Goal: Entertainment & Leisure: Consume media (video, audio)

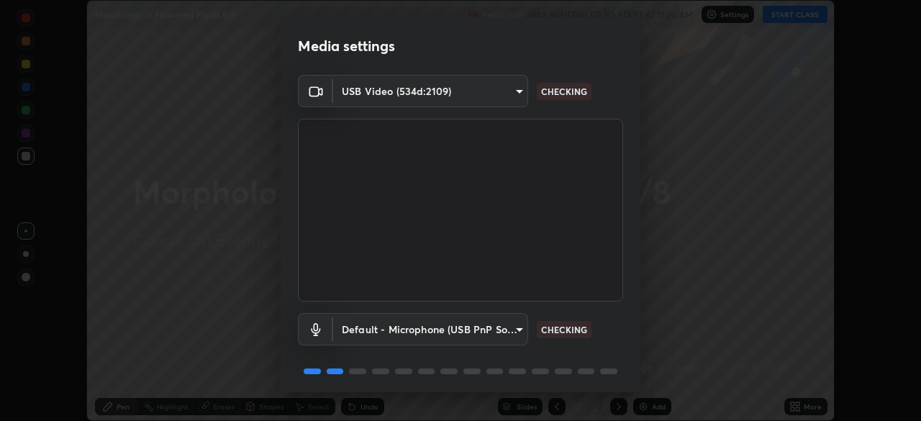
scroll to position [51, 0]
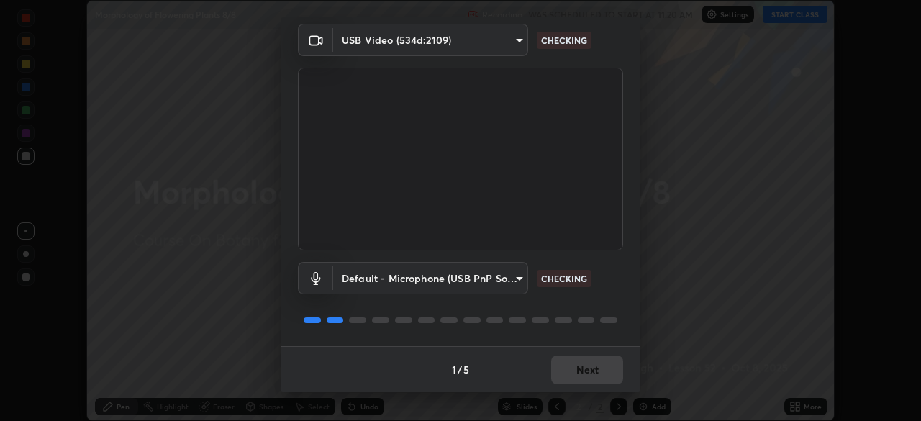
click at [567, 370] on div "1 / 5 Next" at bounding box center [461, 369] width 360 height 46
click at [565, 373] on div "1 / 5 Next" at bounding box center [461, 369] width 360 height 46
click at [570, 376] on div "1 / 5 Next" at bounding box center [461, 369] width 360 height 46
click at [568, 375] on div "1 / 5 Next" at bounding box center [461, 369] width 360 height 46
click at [570, 375] on div "1 / 5 Next" at bounding box center [461, 369] width 360 height 46
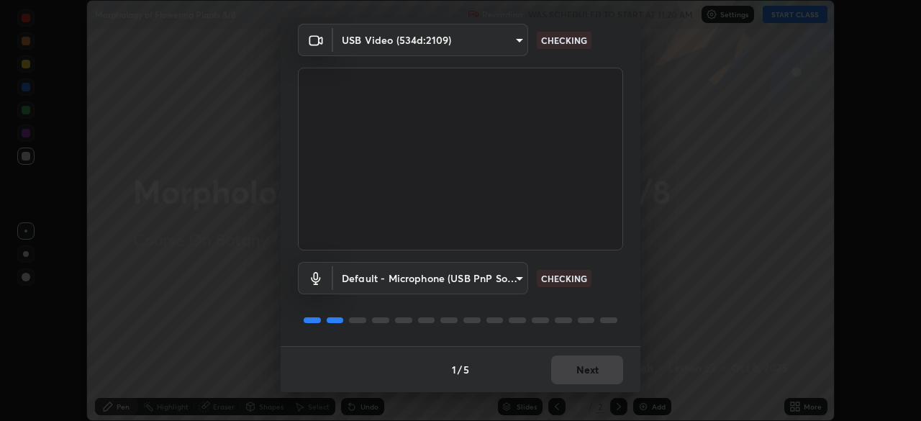
click at [573, 373] on div "1 / 5 Next" at bounding box center [461, 369] width 360 height 46
click at [573, 377] on div "1 / 5 Next" at bounding box center [461, 369] width 360 height 46
click at [573, 373] on div "1 / 5 Next" at bounding box center [461, 369] width 360 height 46
click at [571, 378] on div "1 / 5 Next" at bounding box center [461, 369] width 360 height 46
click at [573, 377] on div "1 / 5 Next" at bounding box center [461, 369] width 360 height 46
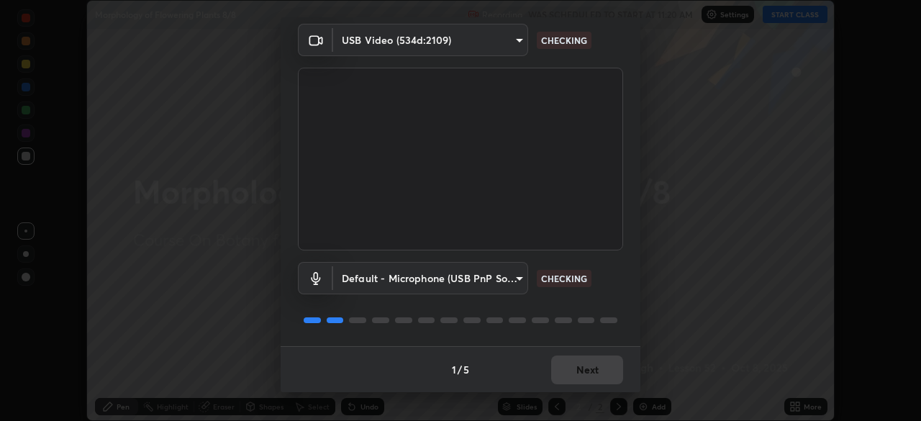
click at [575, 375] on div "1 / 5 Next" at bounding box center [461, 369] width 360 height 46
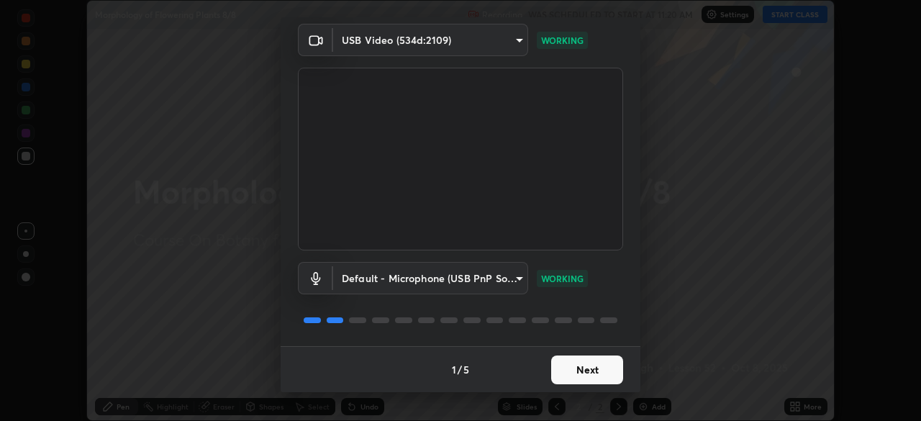
click at [573, 377] on button "Next" at bounding box center [587, 369] width 72 height 29
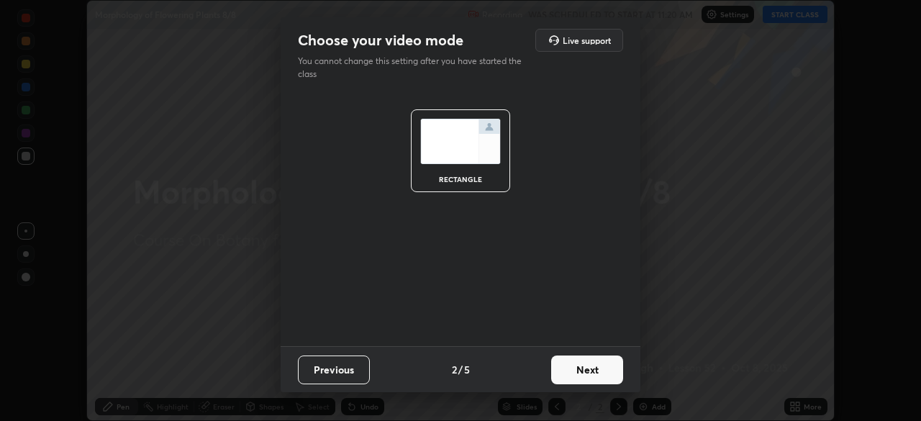
scroll to position [0, 0]
click at [570, 374] on button "Next" at bounding box center [587, 369] width 72 height 29
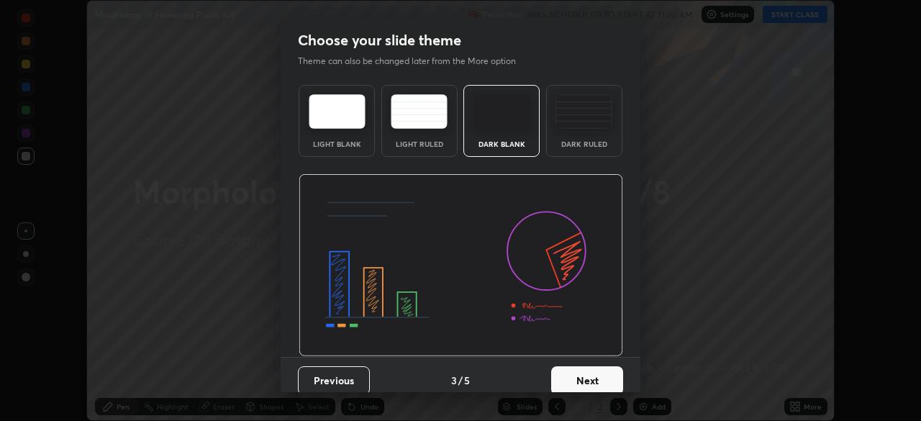
click at [572, 376] on button "Next" at bounding box center [587, 380] width 72 height 29
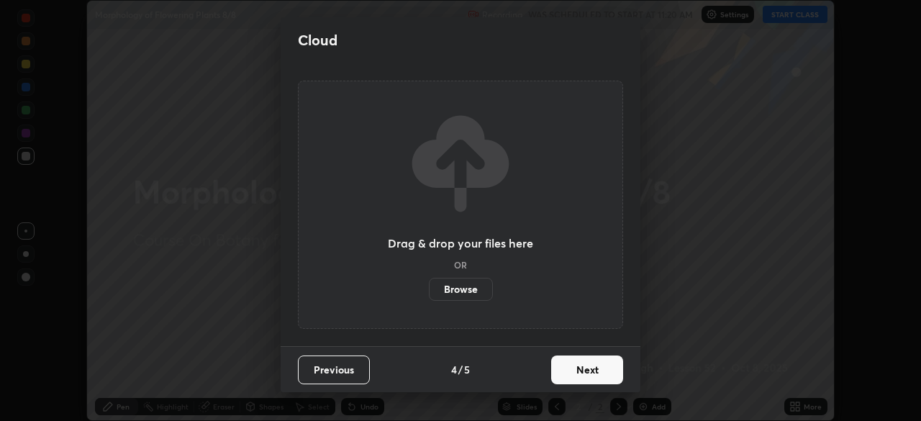
click at [573, 379] on button "Next" at bounding box center [587, 369] width 72 height 29
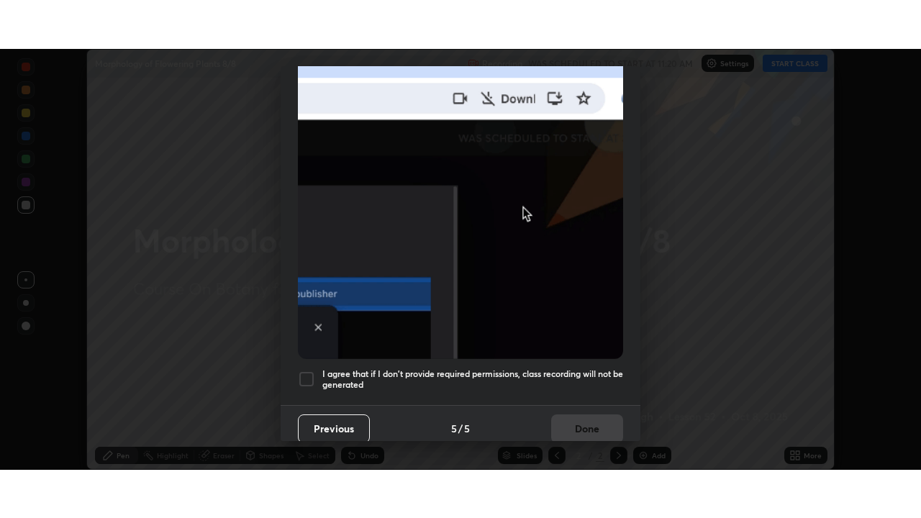
scroll to position [345, 0]
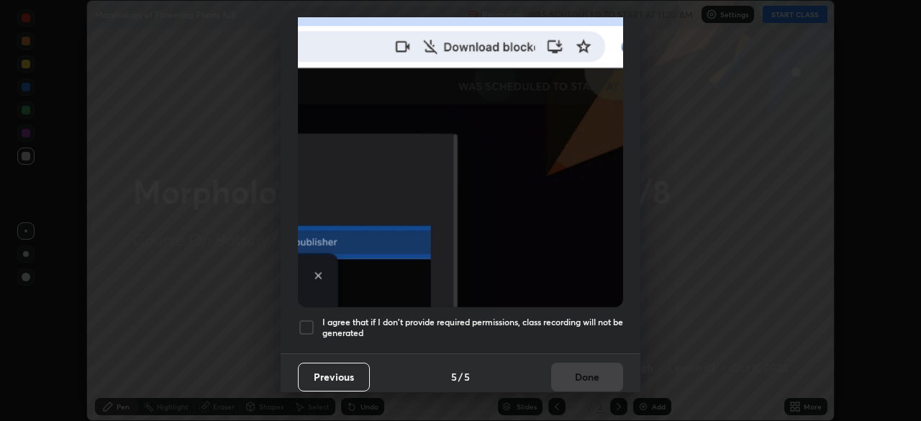
click at [505, 321] on h5 "I agree that if I don't provide required permissions, class recording will not …" at bounding box center [472, 327] width 301 height 22
click at [560, 376] on button "Done" at bounding box center [587, 377] width 72 height 29
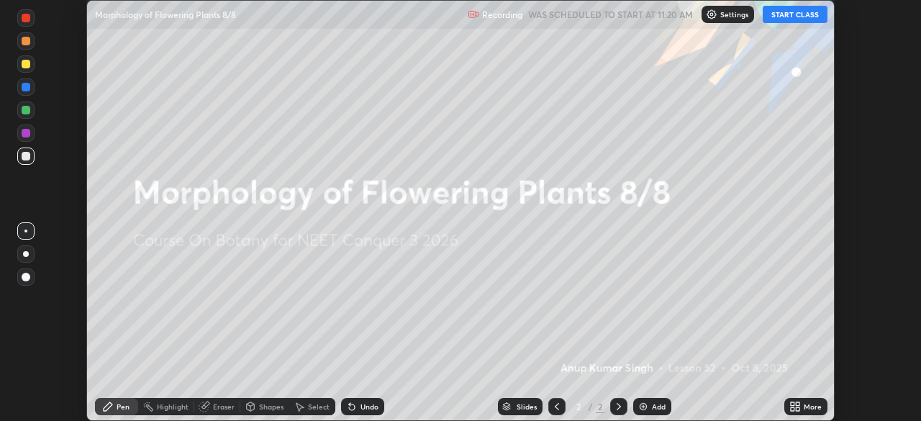
click at [796, 406] on icon at bounding box center [795, 407] width 12 height 12
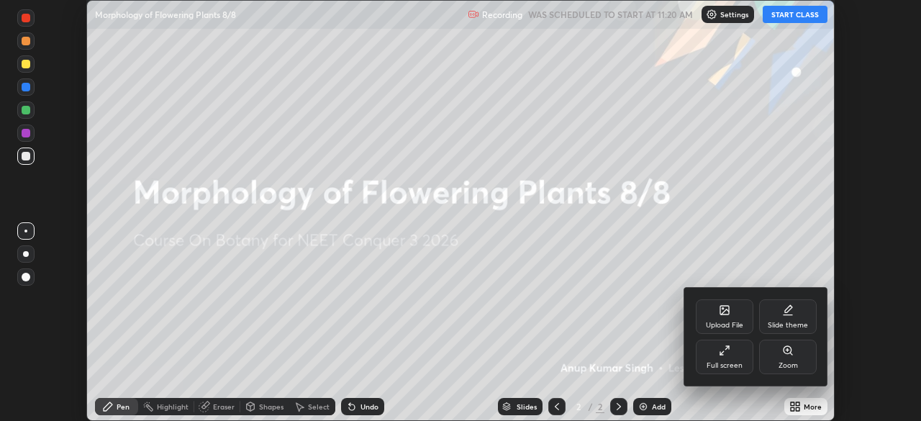
click at [710, 360] on div "Full screen" at bounding box center [725, 356] width 58 height 35
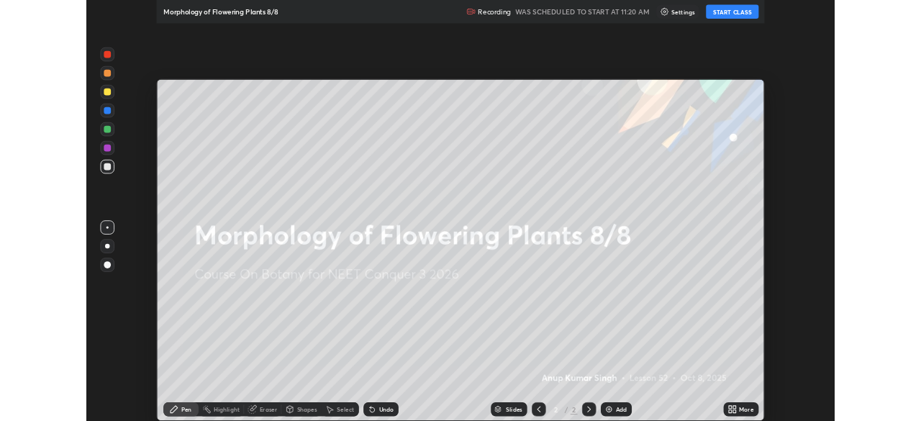
scroll to position [518, 921]
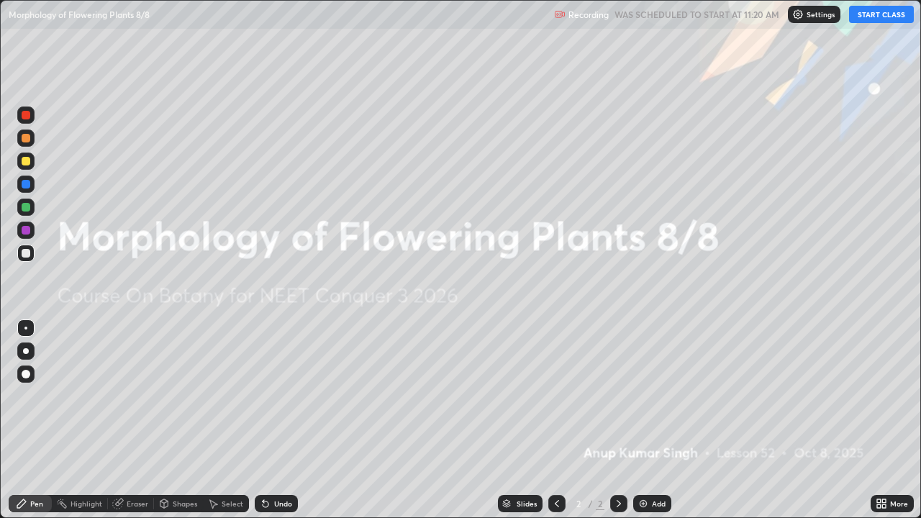
click at [865, 19] on button "START CLASS" at bounding box center [881, 14] width 65 height 17
click at [617, 420] on icon at bounding box center [619, 504] width 12 height 12
click at [642, 420] on img at bounding box center [643, 504] width 12 height 12
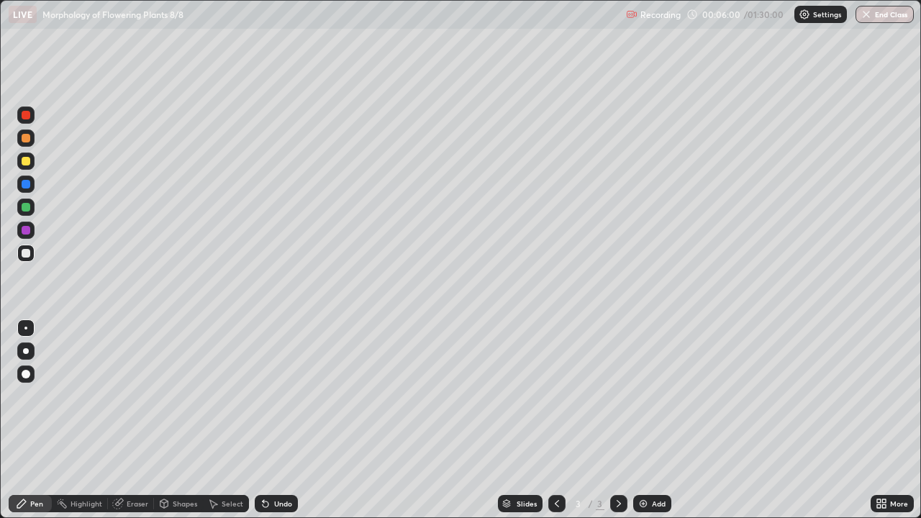
click at [23, 210] on div at bounding box center [26, 207] width 9 height 9
click at [25, 348] on div at bounding box center [26, 351] width 6 height 6
click at [25, 254] on div at bounding box center [26, 253] width 9 height 9
click at [26, 162] on div at bounding box center [26, 161] width 9 height 9
click at [28, 252] on div at bounding box center [26, 253] width 9 height 9
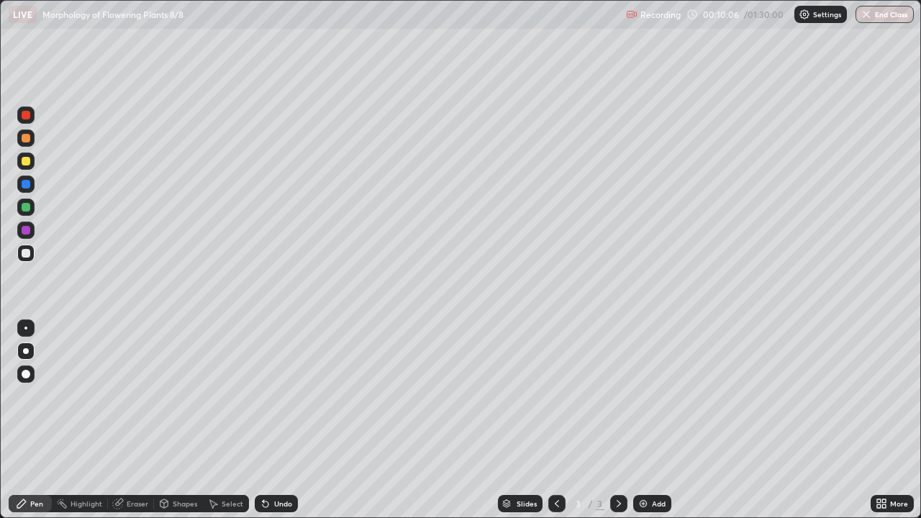
click at [24, 140] on div at bounding box center [26, 138] width 9 height 9
click at [23, 375] on div at bounding box center [26, 374] width 9 height 9
click at [27, 253] on div at bounding box center [26, 253] width 9 height 9
click at [26, 260] on div at bounding box center [25, 253] width 17 height 17
click at [23, 155] on div at bounding box center [25, 160] width 17 height 17
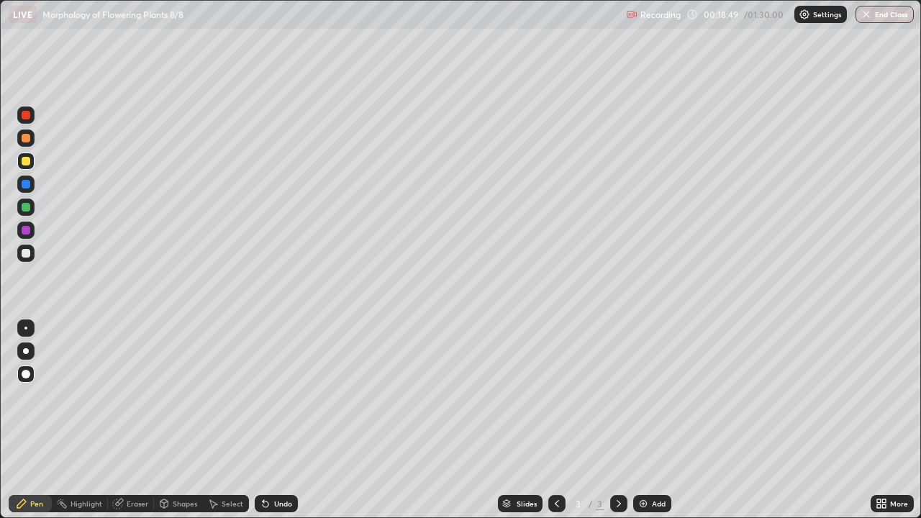
click at [641, 420] on div "Add" at bounding box center [652, 503] width 38 height 17
click at [26, 209] on div at bounding box center [26, 207] width 9 height 9
click at [27, 164] on div at bounding box center [26, 161] width 9 height 9
click at [27, 349] on div at bounding box center [26, 351] width 6 height 6
click at [27, 252] on div at bounding box center [26, 253] width 9 height 9
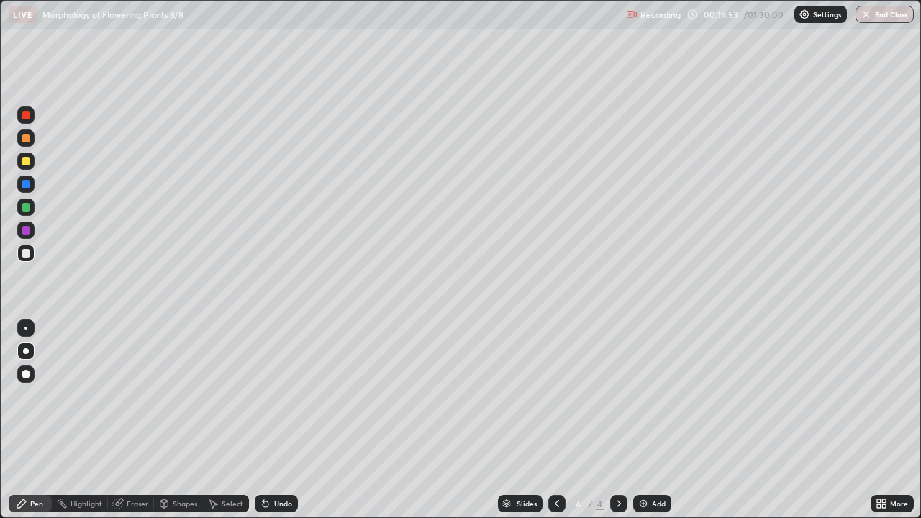
click at [19, 372] on div at bounding box center [25, 373] width 17 height 17
click at [26, 370] on div at bounding box center [26, 374] width 9 height 9
click at [139, 420] on div "Eraser" at bounding box center [131, 503] width 46 height 17
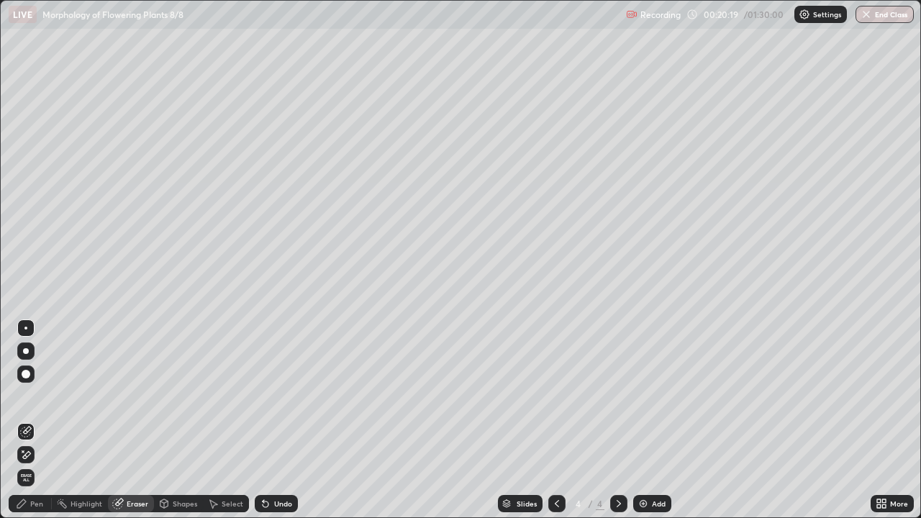
click at [39, 420] on div "Pen" at bounding box center [30, 503] width 43 height 17
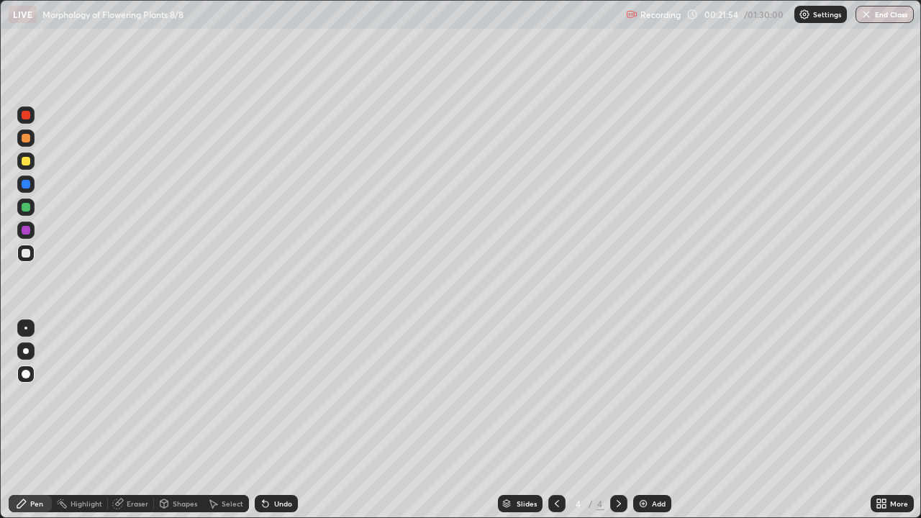
click at [29, 206] on div at bounding box center [26, 207] width 9 height 9
click at [27, 163] on div at bounding box center [26, 161] width 9 height 9
click at [32, 247] on div at bounding box center [25, 253] width 17 height 17
click at [26, 328] on div at bounding box center [25, 328] width 3 height 3
click at [24, 368] on div at bounding box center [25, 373] width 17 height 17
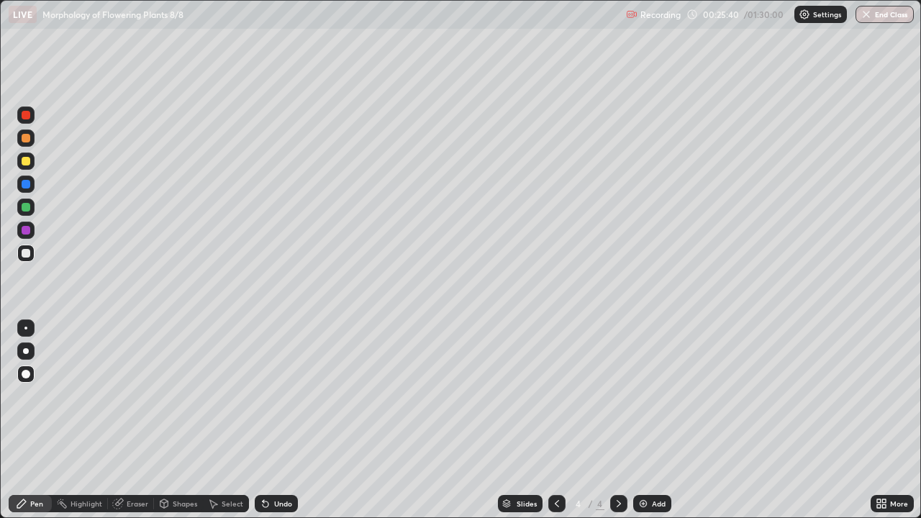
click at [26, 350] on div at bounding box center [26, 351] width 6 height 6
click at [652, 420] on div "Add" at bounding box center [652, 503] width 38 height 17
click at [23, 372] on div at bounding box center [26, 374] width 9 height 9
click at [27, 349] on div at bounding box center [26, 351] width 6 height 6
click at [27, 163] on div at bounding box center [26, 161] width 9 height 9
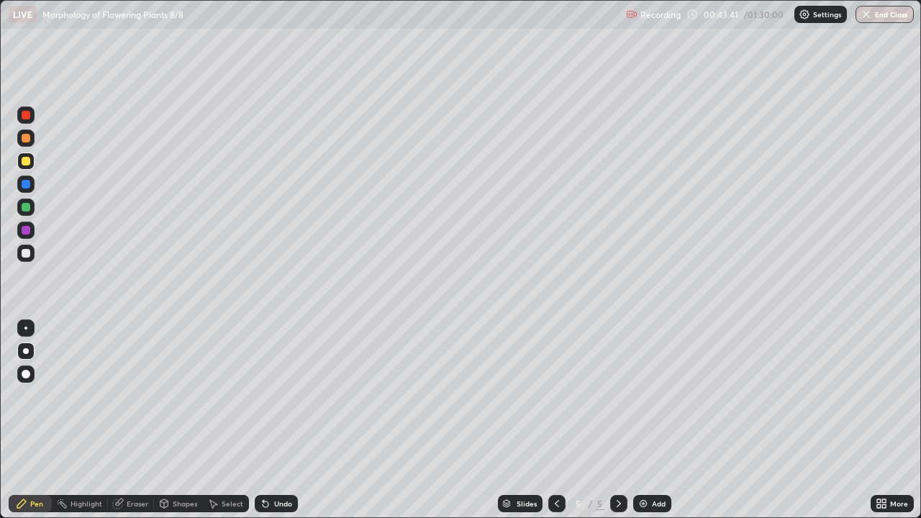
click at [282, 420] on div "Undo" at bounding box center [276, 503] width 43 height 17
click at [652, 420] on div "Add" at bounding box center [659, 503] width 14 height 7
click at [24, 374] on div at bounding box center [26, 374] width 9 height 9
click at [22, 255] on div at bounding box center [26, 253] width 9 height 9
click at [270, 420] on div "Undo" at bounding box center [276, 503] width 43 height 17
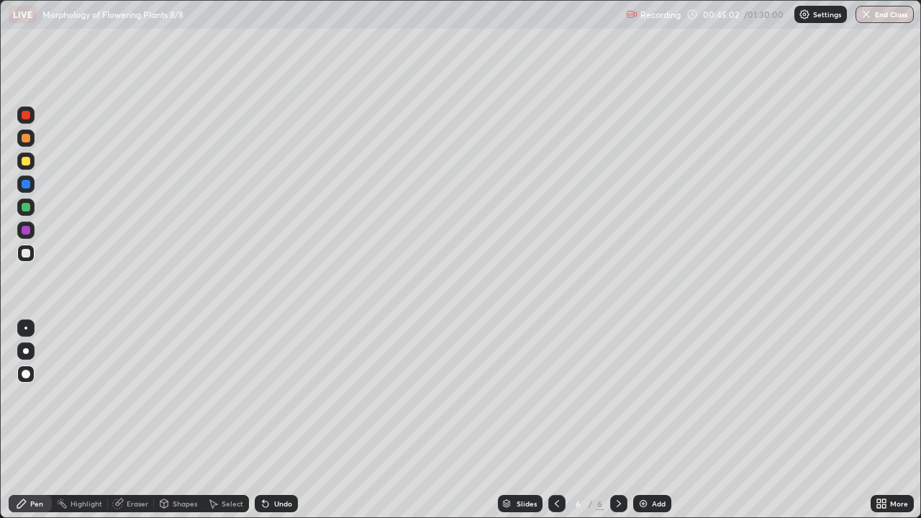
click at [182, 420] on div "Shapes" at bounding box center [185, 503] width 24 height 7
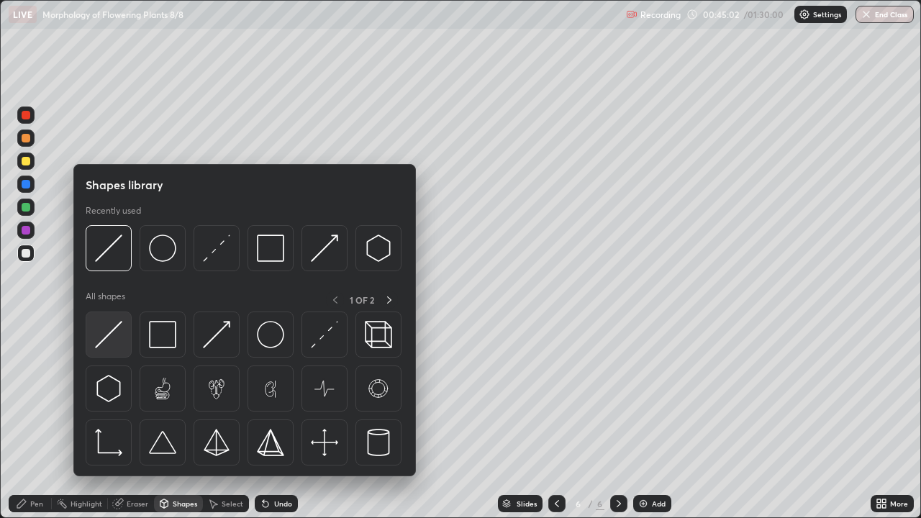
click at [115, 337] on img at bounding box center [108, 334] width 27 height 27
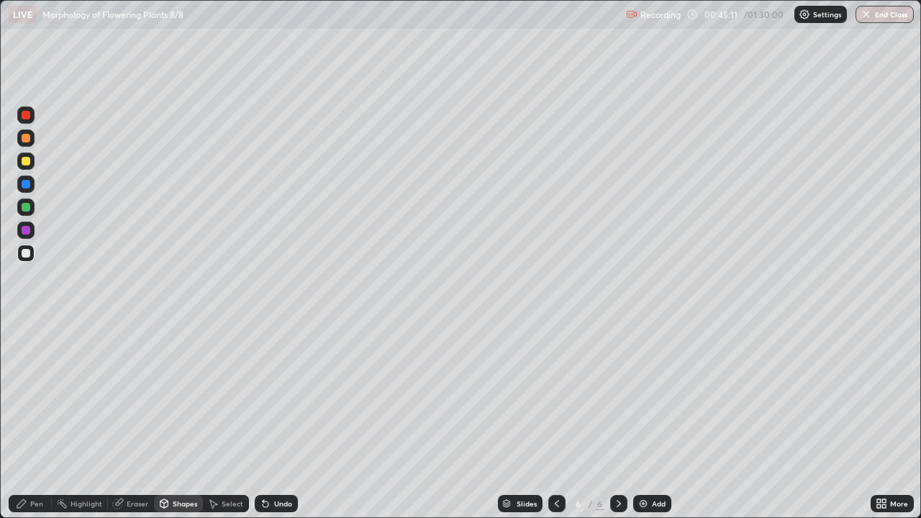
click at [44, 420] on div "Pen" at bounding box center [30, 503] width 43 height 17
click at [24, 140] on div at bounding box center [26, 138] width 9 height 9
click at [28, 161] on div at bounding box center [26, 161] width 9 height 9
click at [26, 328] on div at bounding box center [25, 328] width 3 height 3
click at [268, 420] on icon at bounding box center [266, 504] width 12 height 12
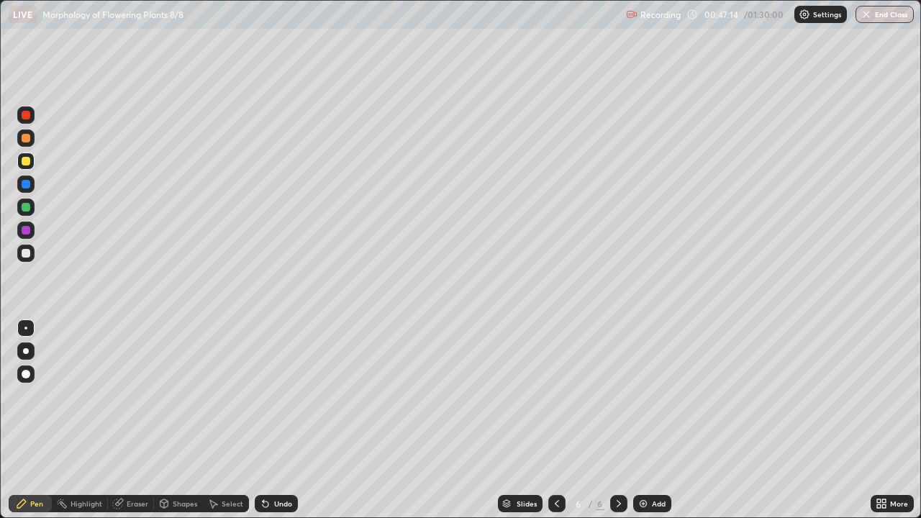
click at [24, 344] on div at bounding box center [25, 350] width 17 height 17
click at [26, 328] on div at bounding box center [25, 328] width 3 height 3
click at [22, 136] on div at bounding box center [26, 138] width 9 height 9
click at [25, 350] on div at bounding box center [26, 351] width 6 height 6
click at [32, 182] on div at bounding box center [25, 183] width 17 height 17
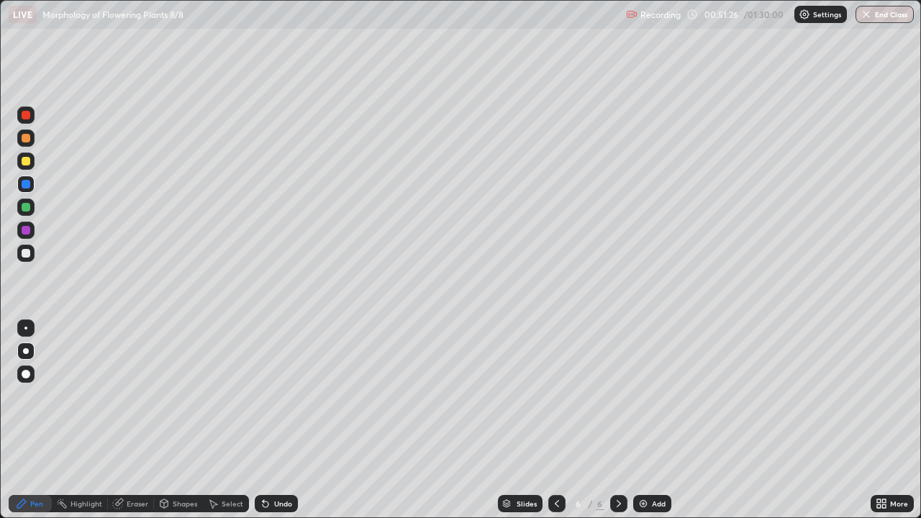
click at [25, 209] on div at bounding box center [26, 207] width 9 height 9
click at [882, 420] on icon at bounding box center [884, 501] width 4 height 4
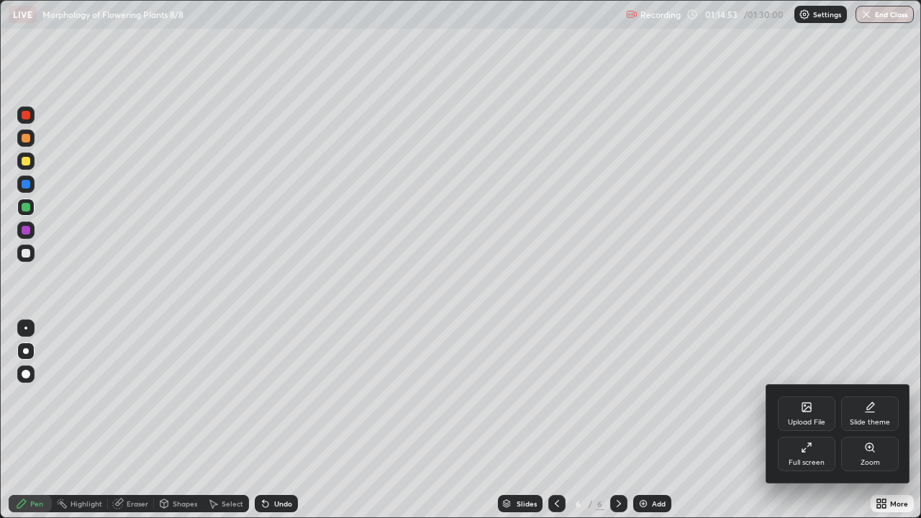
click at [803, 420] on icon at bounding box center [804, 450] width 4 height 4
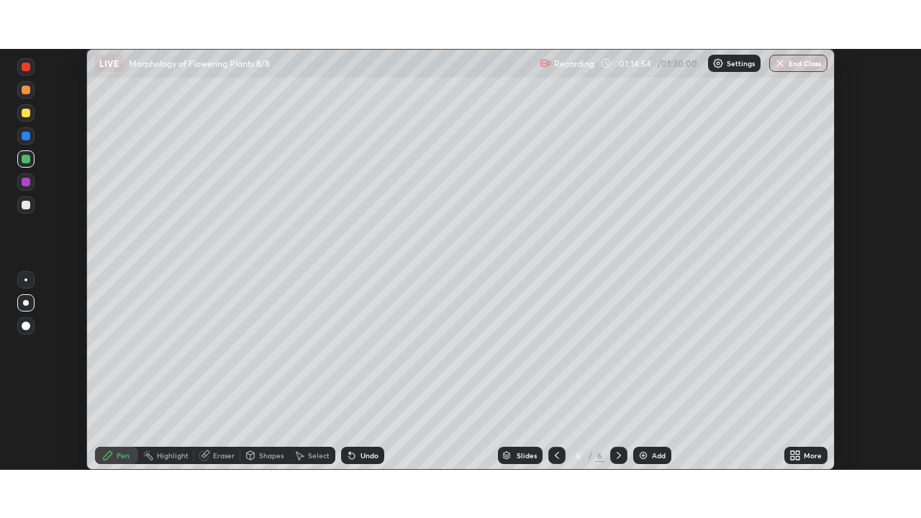
scroll to position [71505, 71005]
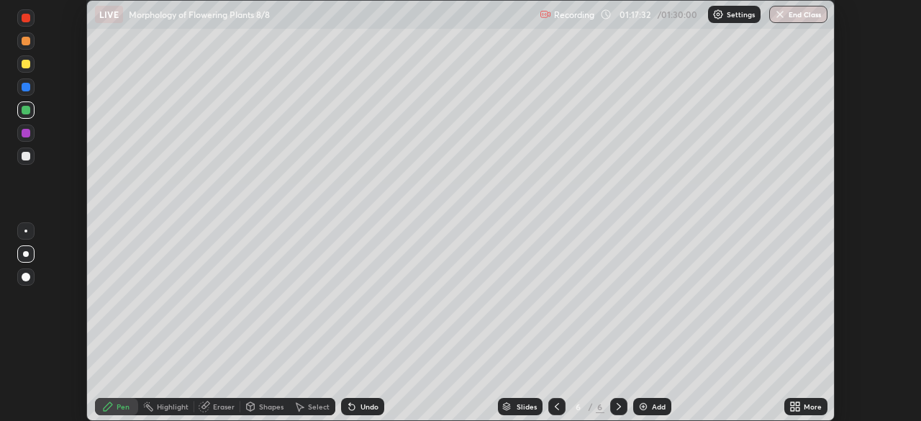
click at [793, 402] on icon at bounding box center [792, 404] width 4 height 4
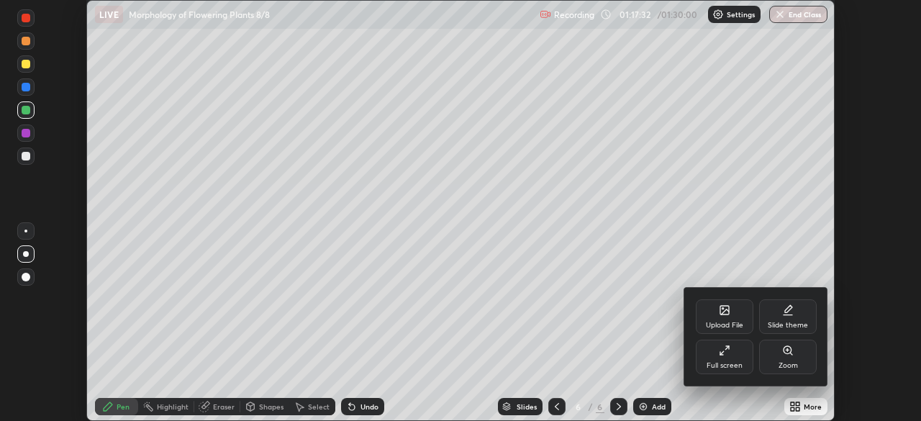
click at [729, 359] on div "Full screen" at bounding box center [725, 356] width 58 height 35
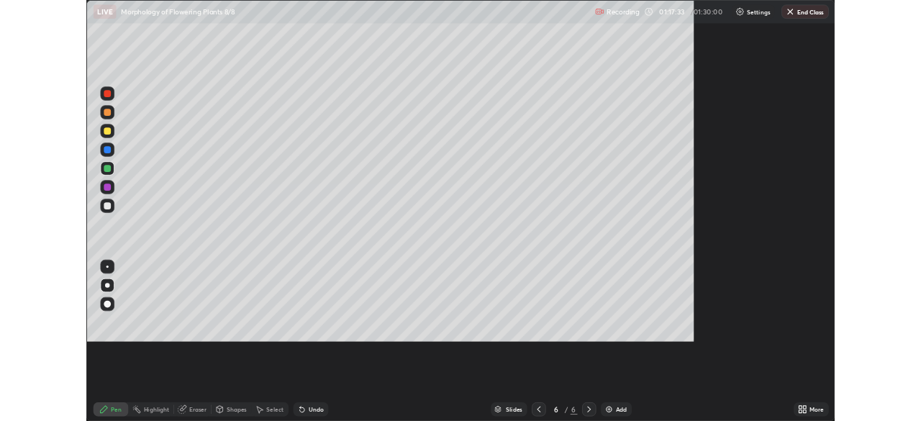
scroll to position [518, 921]
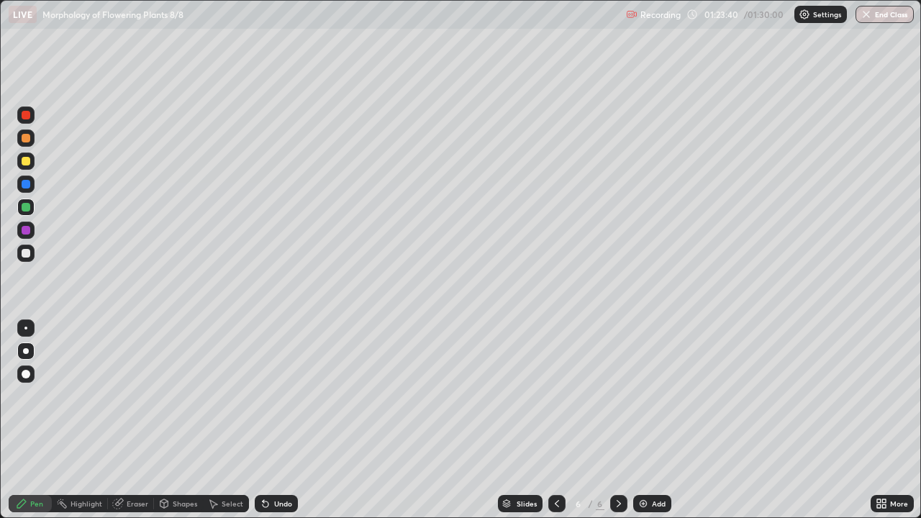
click at [876, 14] on button "End Class" at bounding box center [884, 14] width 58 height 17
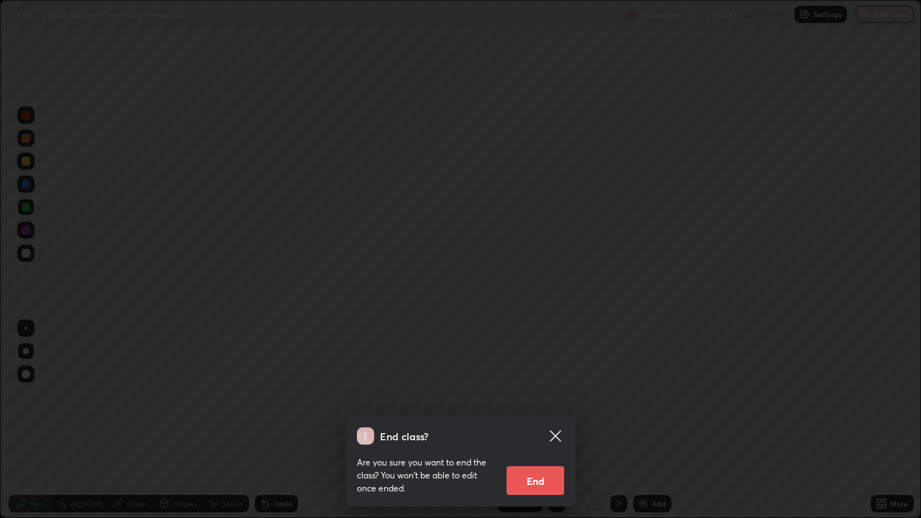
click at [552, 420] on button "End" at bounding box center [535, 480] width 58 height 29
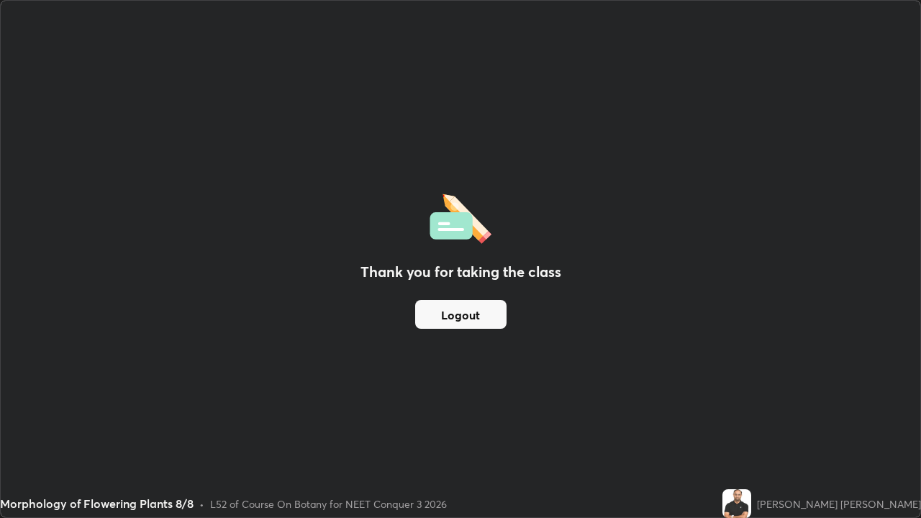
click at [485, 316] on button "Logout" at bounding box center [460, 314] width 91 height 29
click at [463, 318] on button "Logout" at bounding box center [460, 314] width 91 height 29
click at [461, 319] on button "Logout" at bounding box center [460, 314] width 91 height 29
click at [463, 322] on button "Logout" at bounding box center [460, 314] width 91 height 29
click at [464, 316] on button "Logout" at bounding box center [460, 314] width 91 height 29
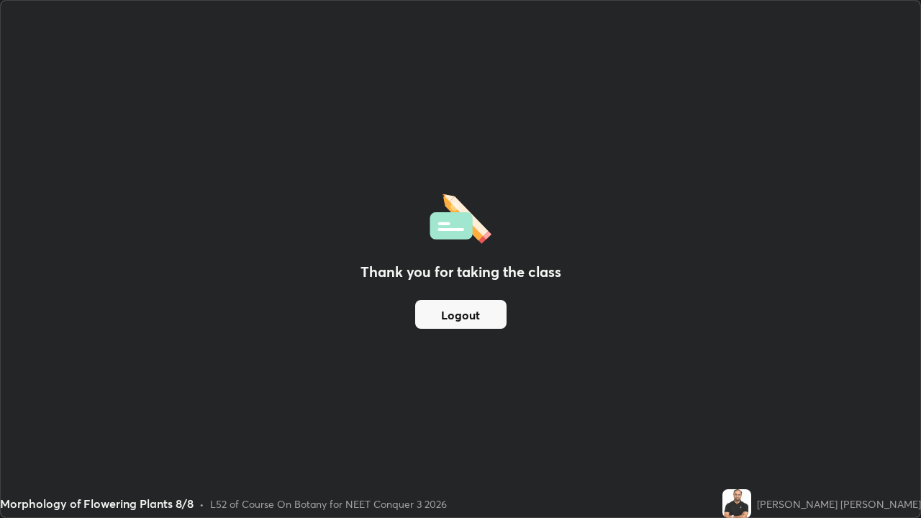
click at [462, 316] on button "Logout" at bounding box center [460, 314] width 91 height 29
click at [453, 308] on button "Logout" at bounding box center [460, 314] width 91 height 29
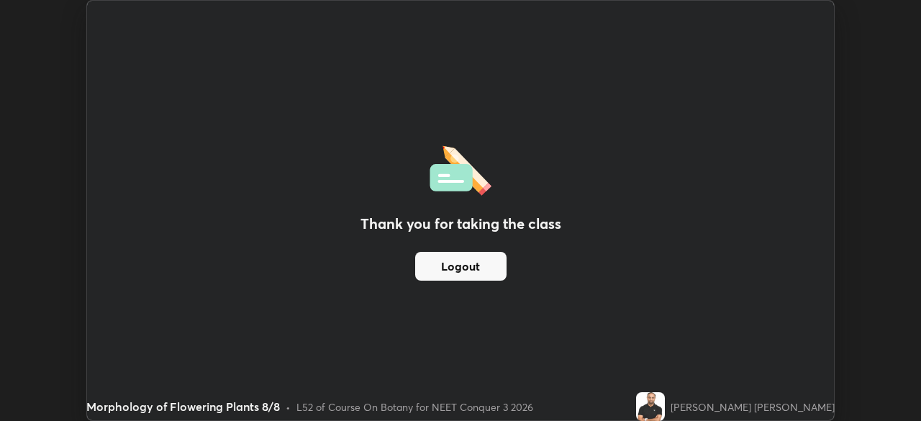
scroll to position [71505, 71005]
